Goal: Task Accomplishment & Management: Manage account settings

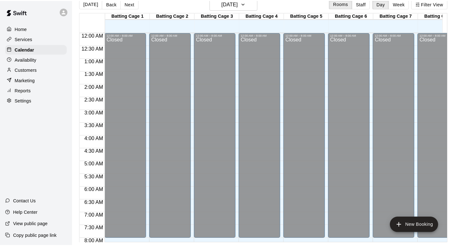
scroll to position [377, 458]
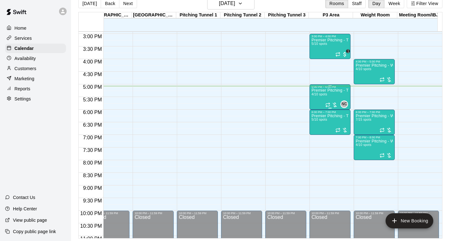
click at [327, 96] on div "Premier Pitching - Throwing Group 4/10 spots" at bounding box center [330, 208] width 37 height 241
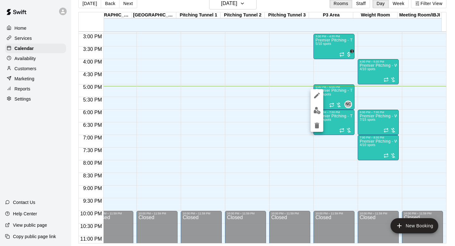
click at [380, 97] on div at bounding box center [227, 123] width 455 height 246
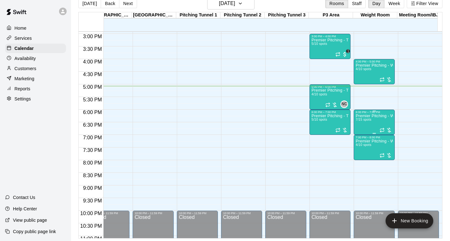
click at [379, 121] on div "Premier Pitching - Weight Room 7/15 spots" at bounding box center [374, 234] width 37 height 241
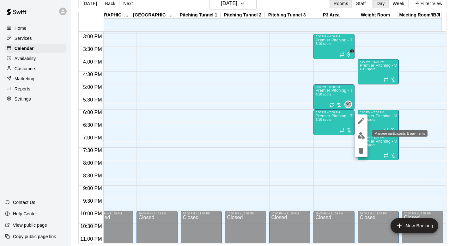
click at [362, 136] on img "edit" at bounding box center [361, 135] width 7 height 7
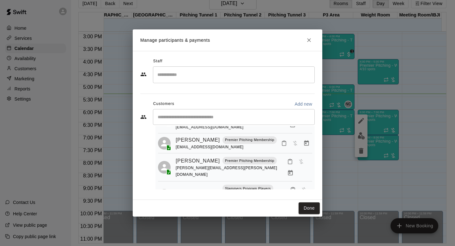
scroll to position [0, 0]
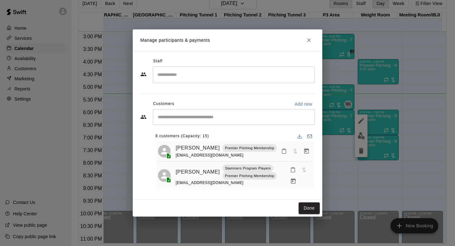
click at [410, 143] on div "Manage participants & payments Staff ​ Customers Add new ​ 8 customers (Capacit…" at bounding box center [227, 123] width 455 height 246
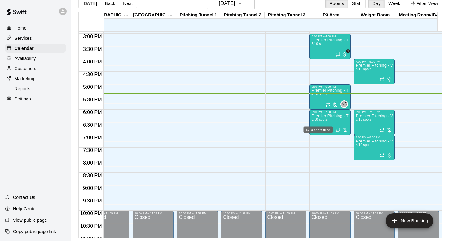
click at [323, 120] on span "5/10 spots" at bounding box center [319, 119] width 15 height 3
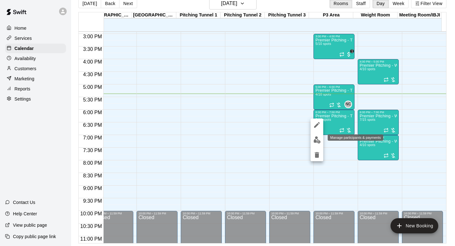
click at [317, 136] on img "edit" at bounding box center [316, 139] width 7 height 7
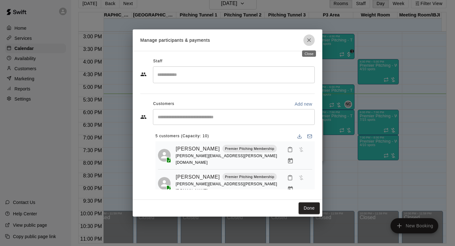
click at [307, 39] on icon "Close" at bounding box center [309, 40] width 6 height 6
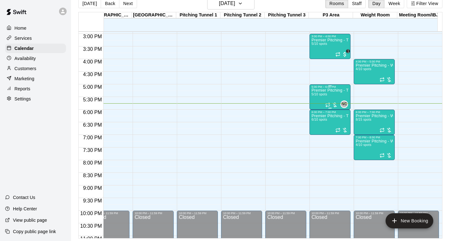
click at [332, 90] on p "Premier Pitching - Throwing Group" at bounding box center [330, 90] width 37 height 0
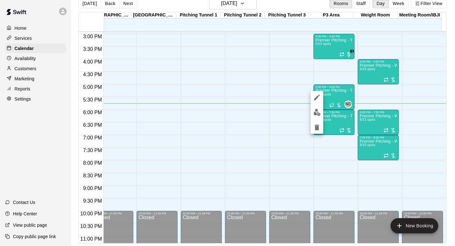
click at [259, 96] on div at bounding box center [227, 123] width 455 height 246
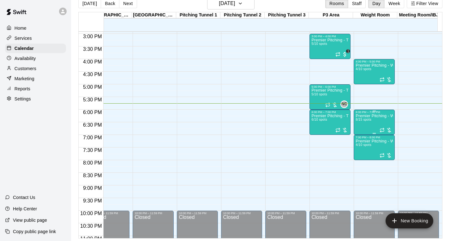
click at [366, 121] on span "8/15 spots" at bounding box center [363, 119] width 15 height 3
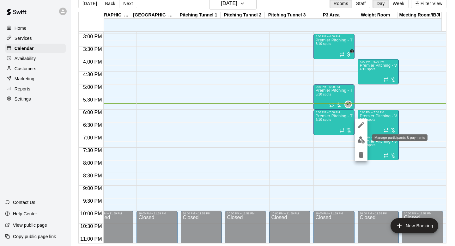
click at [363, 137] on img "edit" at bounding box center [361, 139] width 7 height 7
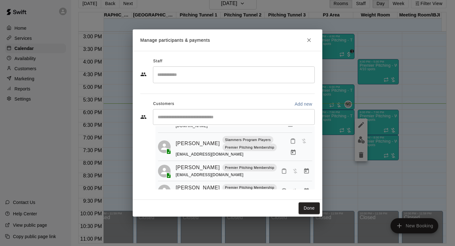
scroll to position [150, 0]
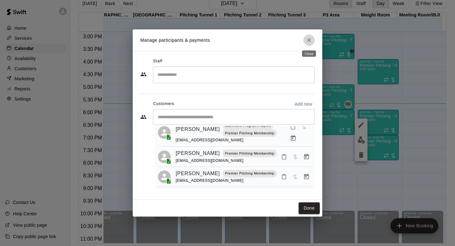
click at [314, 39] on button "Close" at bounding box center [308, 39] width 11 height 11
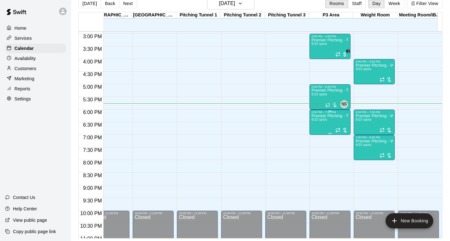
click at [333, 120] on div "Premier Pitching - Throwing Group 6/10 spots" at bounding box center [330, 234] width 37 height 241
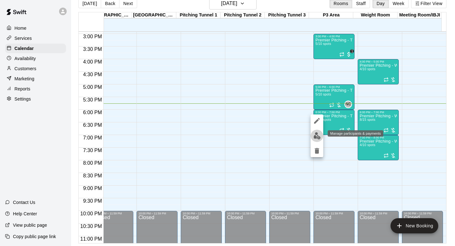
click at [314, 133] on img "edit" at bounding box center [316, 135] width 7 height 7
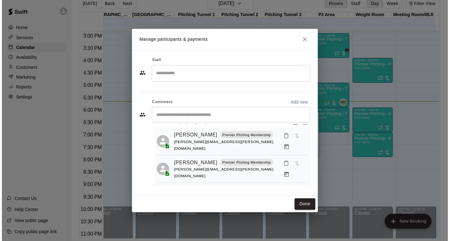
scroll to position [9, 0]
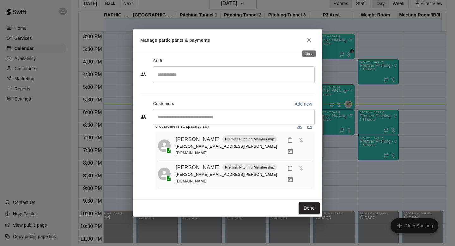
click at [307, 39] on icon "Close" at bounding box center [309, 40] width 6 height 6
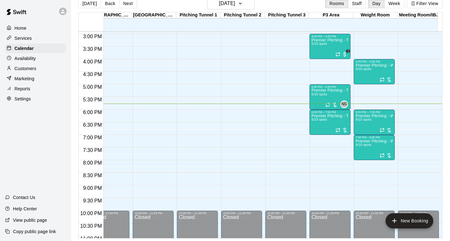
click at [307, 39] on div at bounding box center [288, 37] width 44 height 6
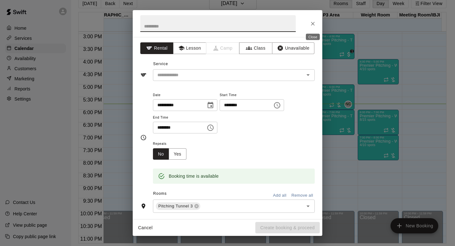
click at [312, 23] on icon "Close" at bounding box center [313, 24] width 6 height 6
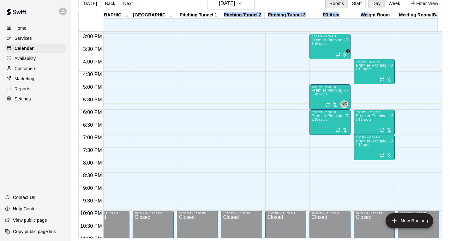
drag, startPoint x: 370, startPoint y: 15, endPoint x: 198, endPoint y: 14, distance: 171.3
click at [199, 14] on div "Batting Cage 1 14 Tue Batting Cage 2 14 Tue Batting Cage 3 14 Tue Batting Cage …" at bounding box center [258, 21] width 359 height 19
